Goal: Transaction & Acquisition: Purchase product/service

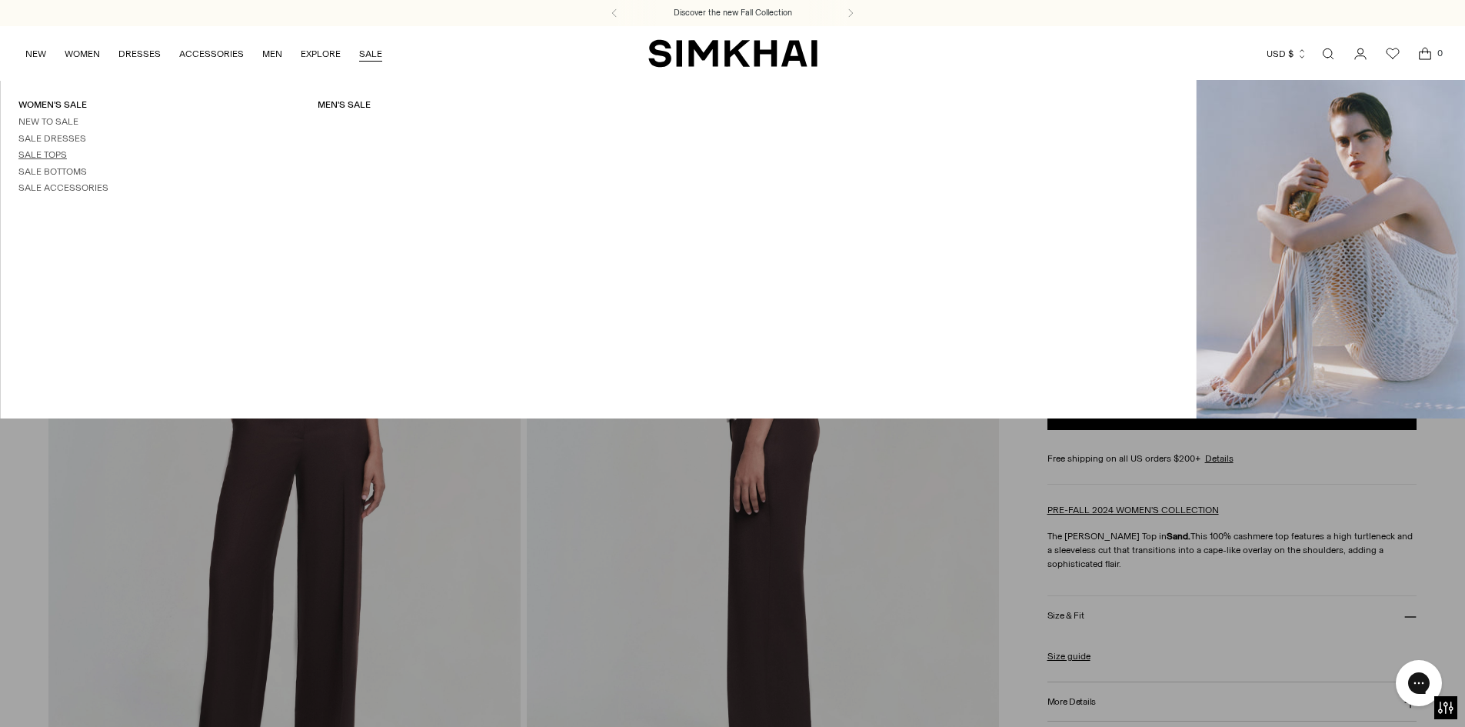
click at [58, 153] on link "Sale Tops" at bounding box center [42, 154] width 48 height 11
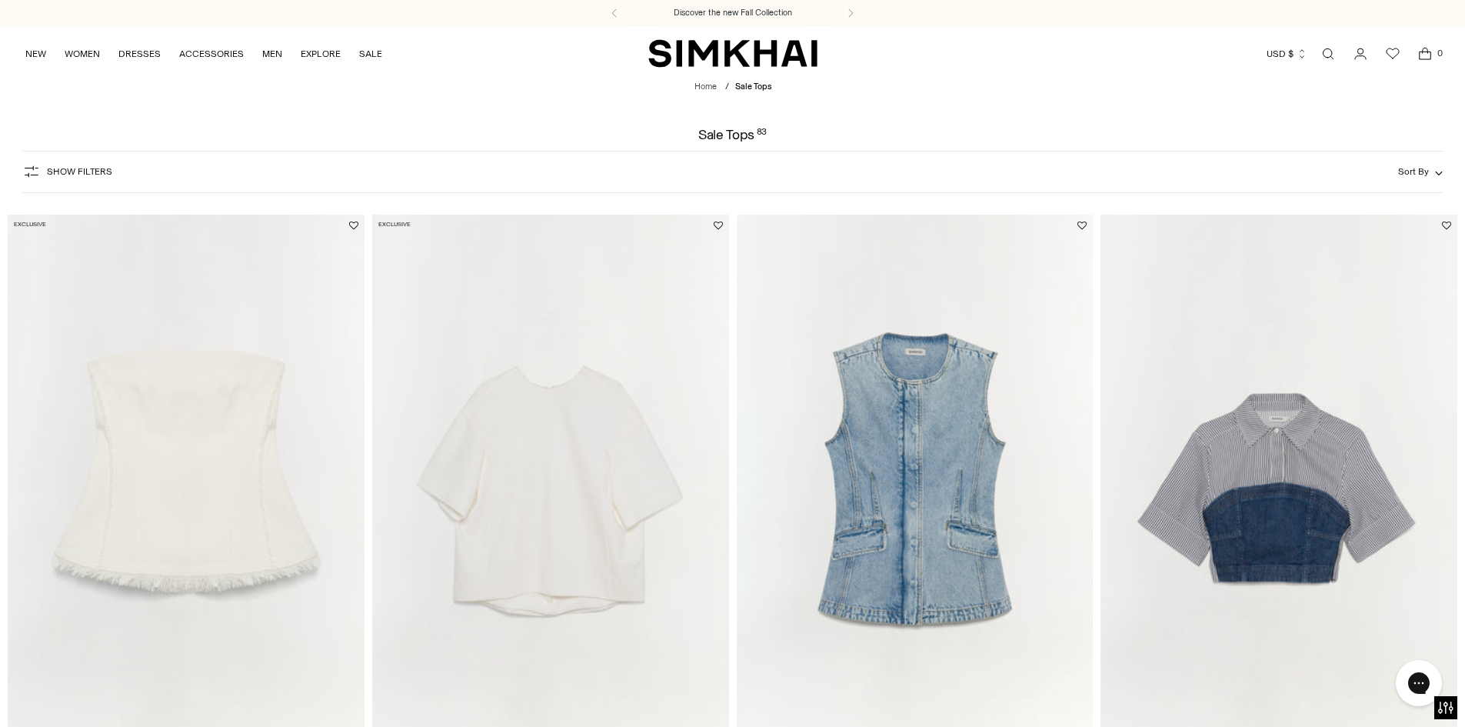
click at [28, 166] on icon "button" at bounding box center [31, 171] width 18 height 18
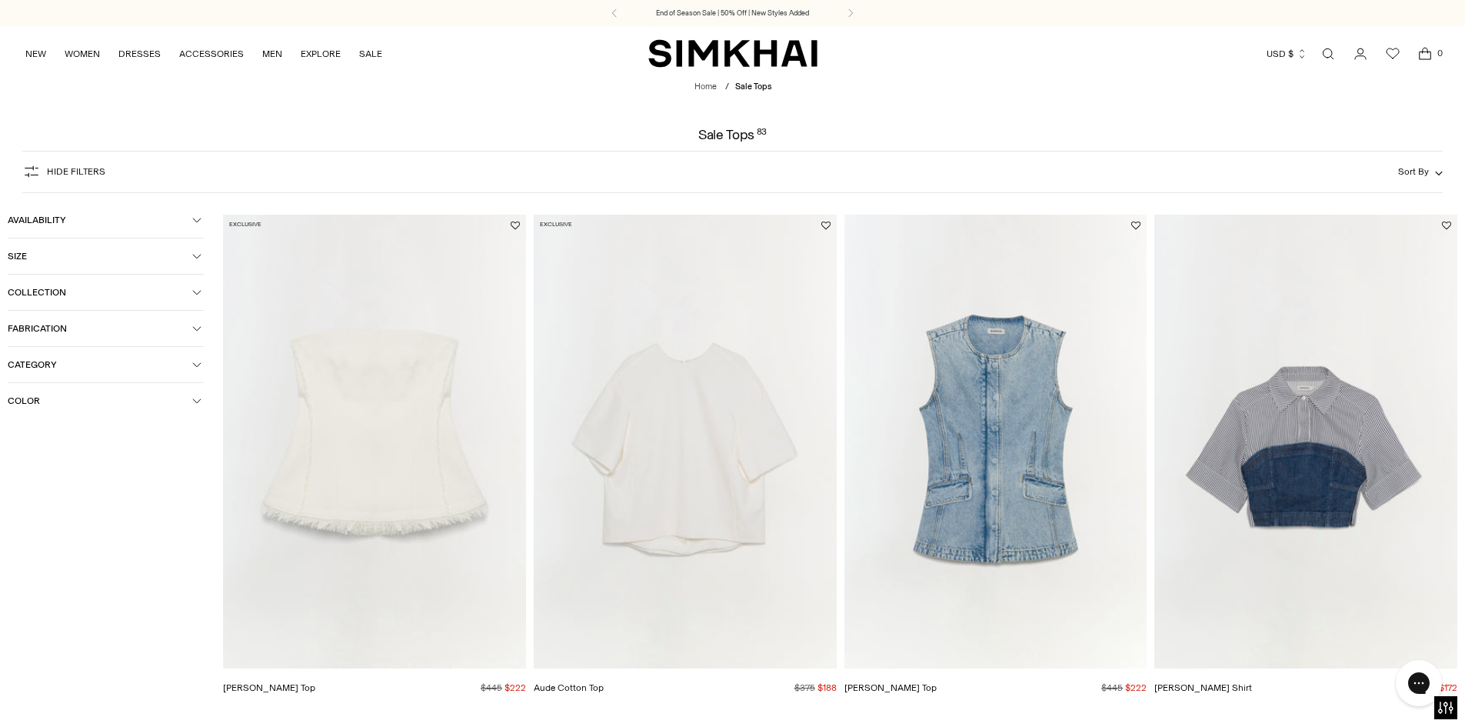
click at [200, 330] on icon "button" at bounding box center [196, 328] width 9 height 9
click at [15, 355] on icon at bounding box center [14, 355] width 7 height 5
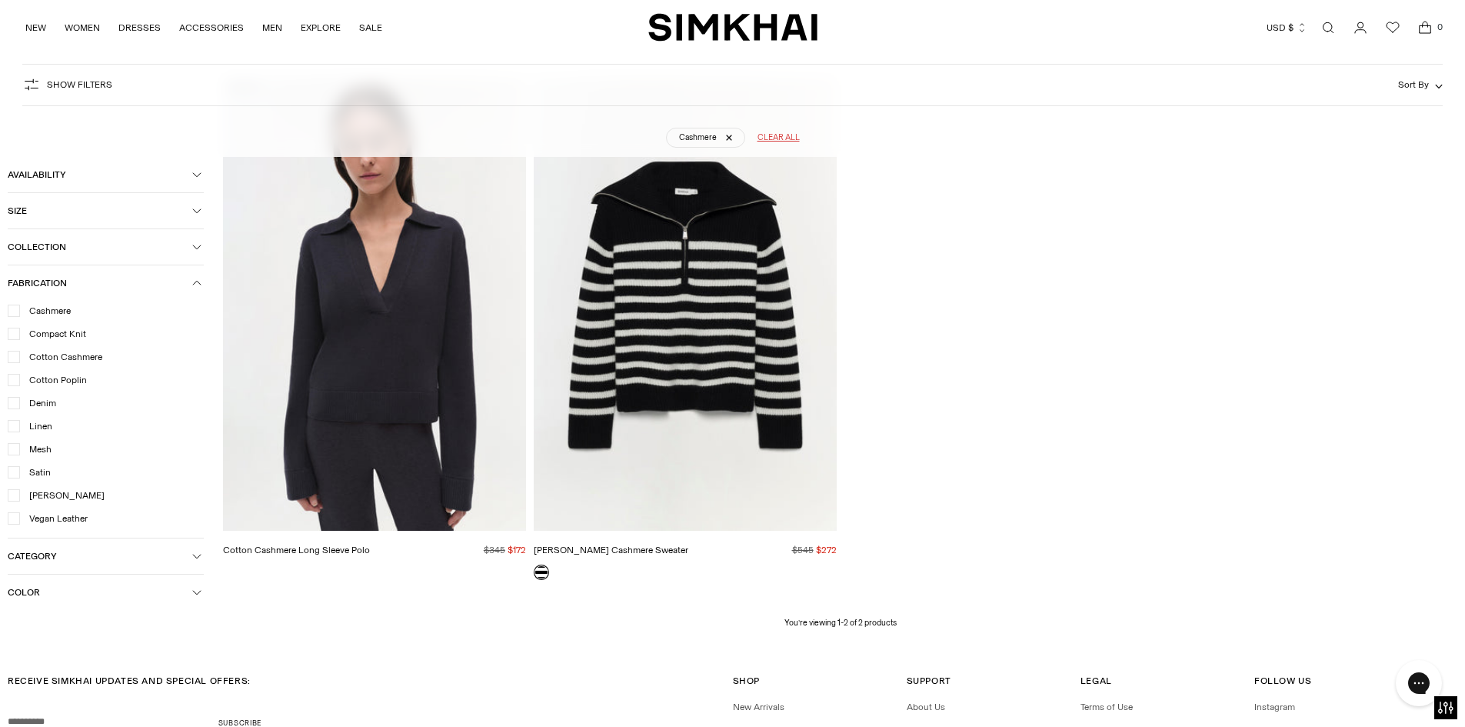
scroll to position [268, 0]
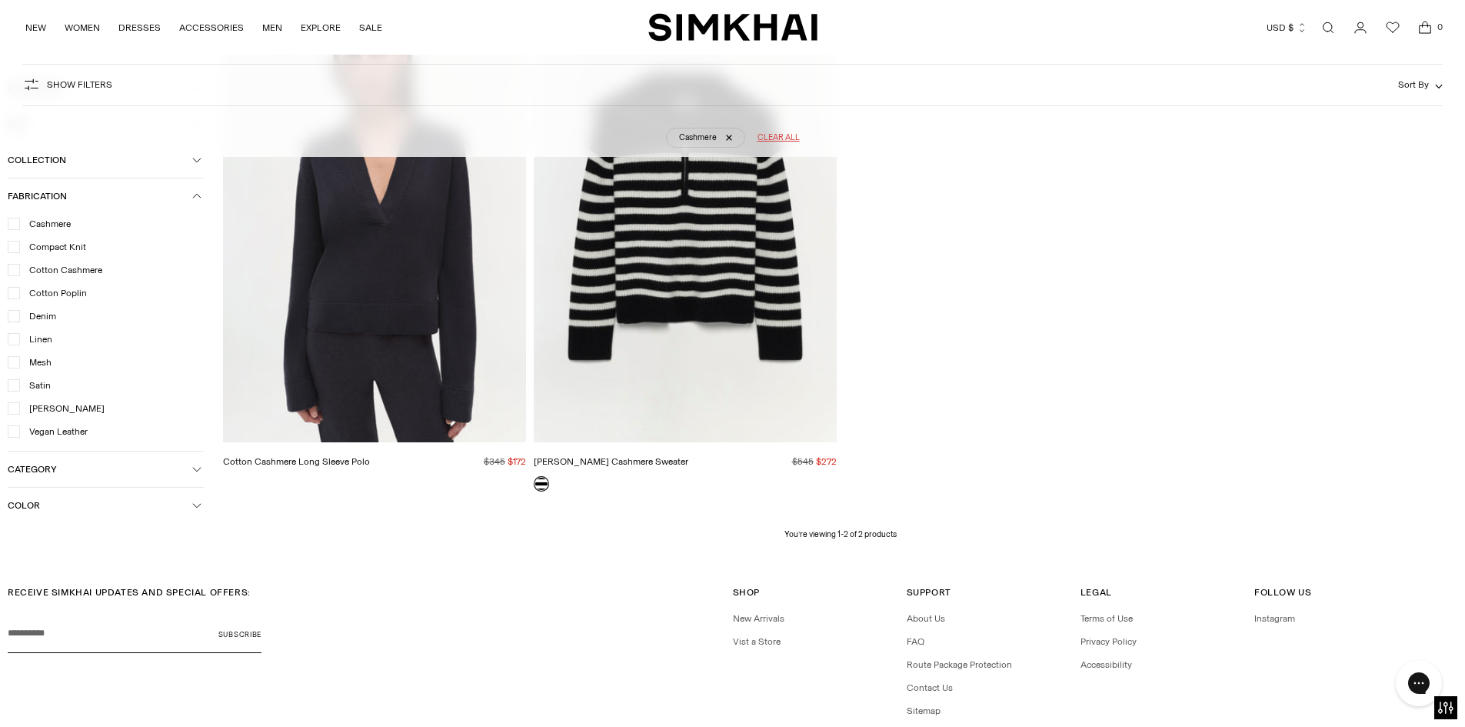
click at [13, 269] on icon at bounding box center [14, 269] width 8 height 8
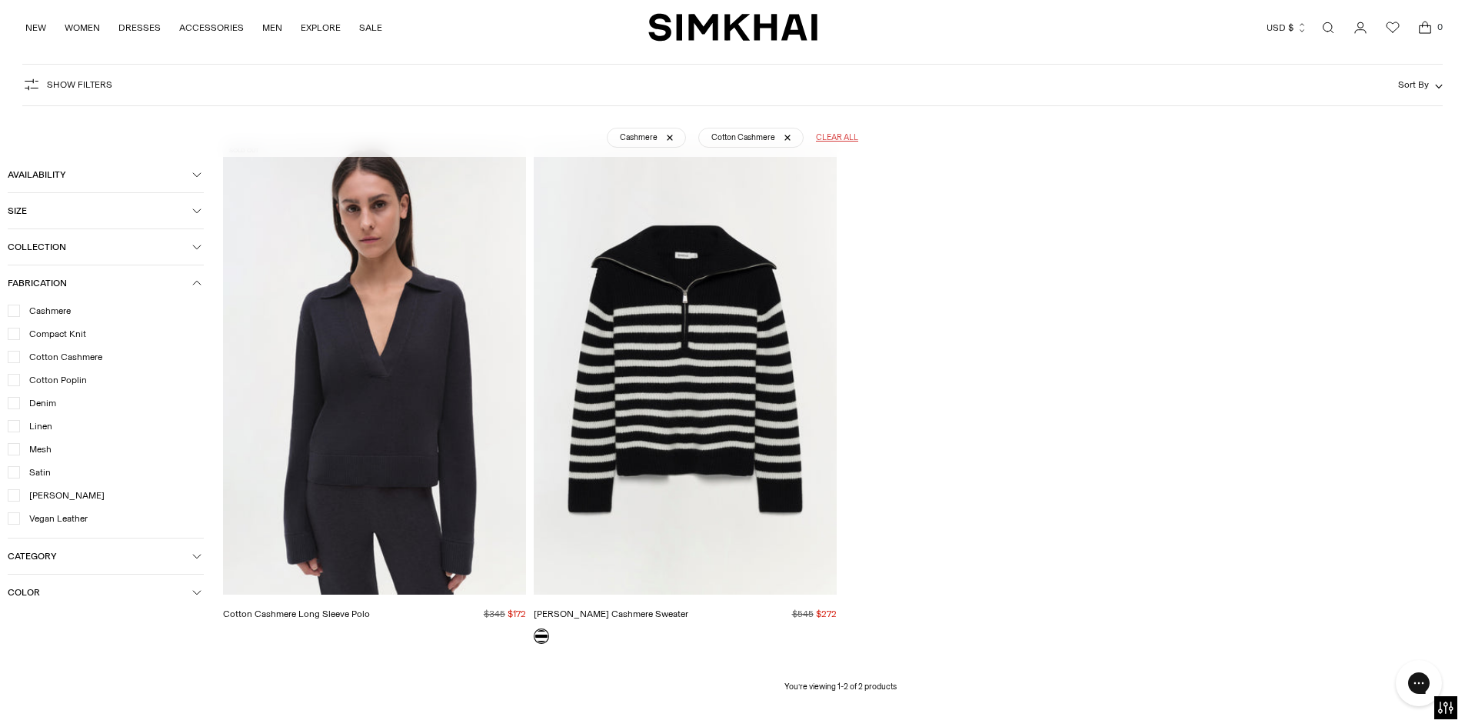
scroll to position [114, 0]
click at [14, 332] on icon at bounding box center [14, 334] width 8 height 8
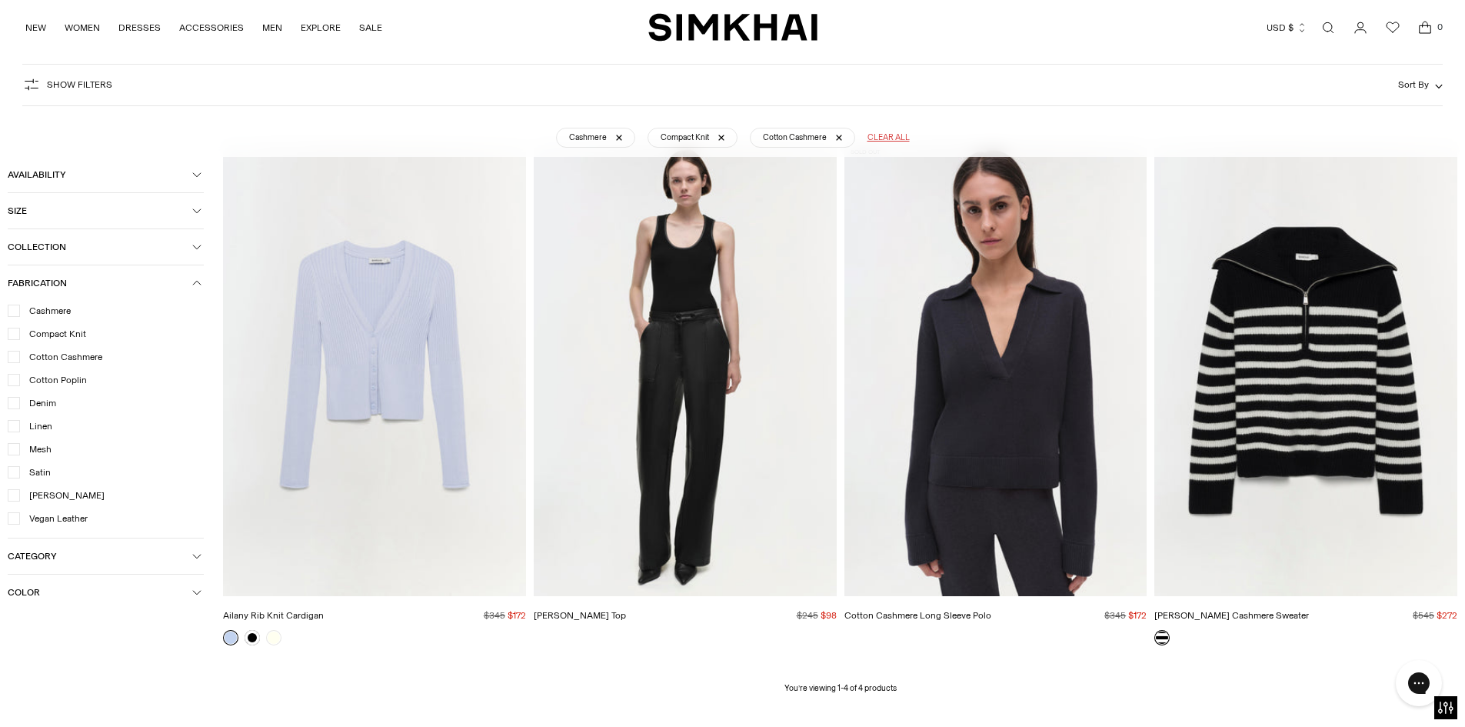
click at [192, 555] on icon "button" at bounding box center [196, 556] width 9 height 9
click at [15, 582] on icon at bounding box center [14, 584] width 8 height 8
